Goal: Browse casually

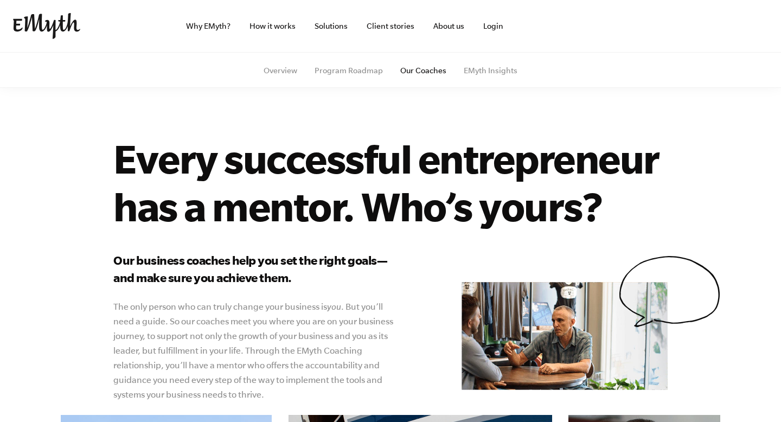
click at [437, 165] on h1 "Every successful entrepreneur has a mentor. Who’s yours?" at bounding box center [416, 181] width 607 height 95
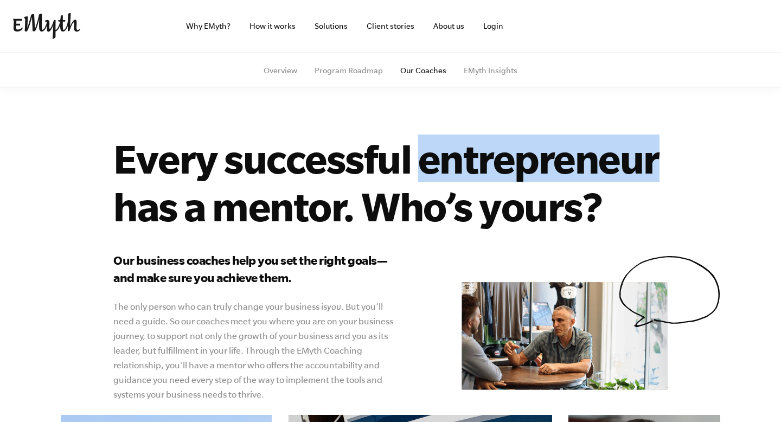
click at [437, 165] on h1 "Every successful entrepreneur has a mentor. Who’s yours?" at bounding box center [416, 181] width 607 height 95
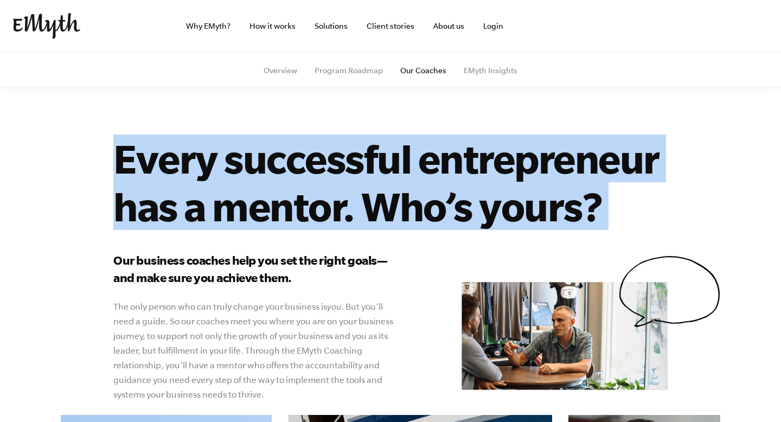
click at [437, 165] on h1 "Every successful entrepreneur has a mentor. Who’s yours?" at bounding box center [416, 181] width 607 height 95
click at [601, 182] on h1 "Every successful entrepreneur has a mentor. Who’s yours?" at bounding box center [416, 181] width 607 height 95
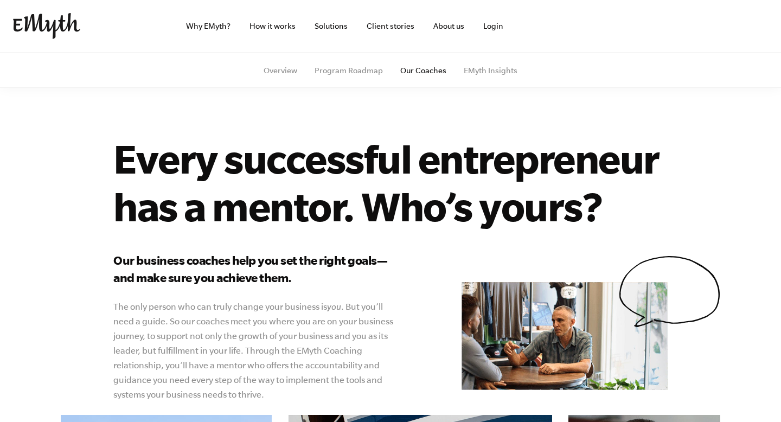
click at [412, 155] on h1 "Every successful entrepreneur has a mentor. Who’s yours?" at bounding box center [416, 181] width 607 height 95
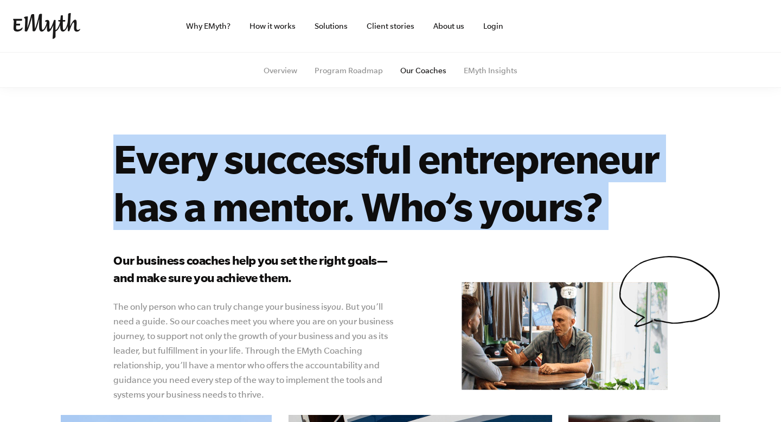
click at [412, 155] on h1 "Every successful entrepreneur has a mentor. Who’s yours?" at bounding box center [416, 181] width 607 height 95
click at [745, 157] on div "Every successful entrepreneur has a mentor. Who’s yours? Our business coaches h…" at bounding box center [390, 227] width 781 height 350
